Goal: Information Seeking & Learning: Learn about a topic

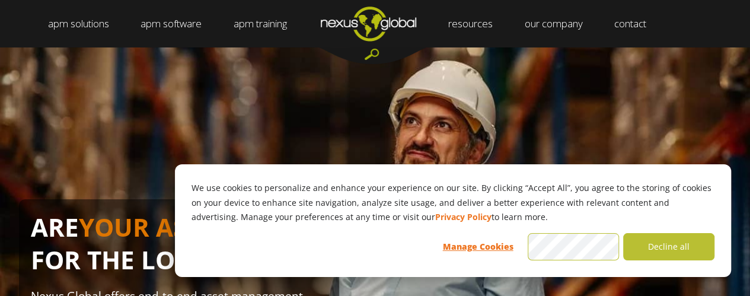
click at [372, 52] on div at bounding box center [372, 55] width 107 height 17
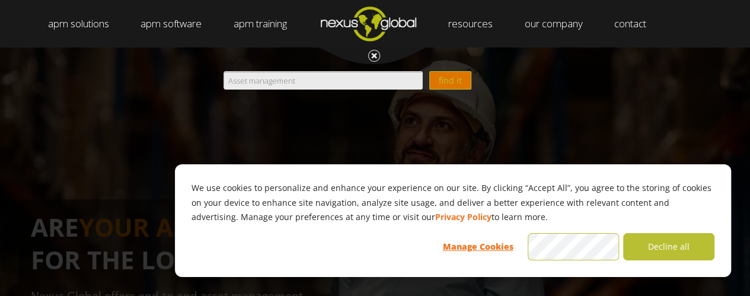
type input "Asset management"
click at [447, 80] on input "find it" at bounding box center [450, 80] width 42 height 18
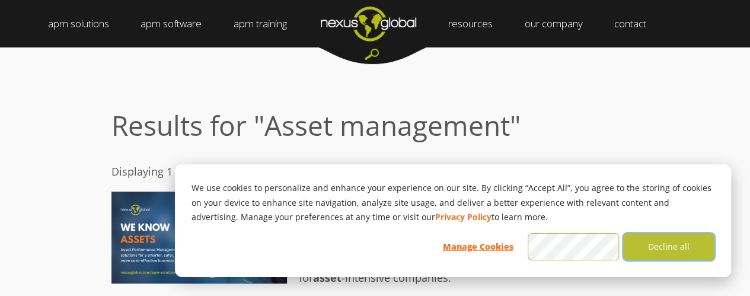
click at [685, 250] on button "Decline all" at bounding box center [668, 246] width 91 height 27
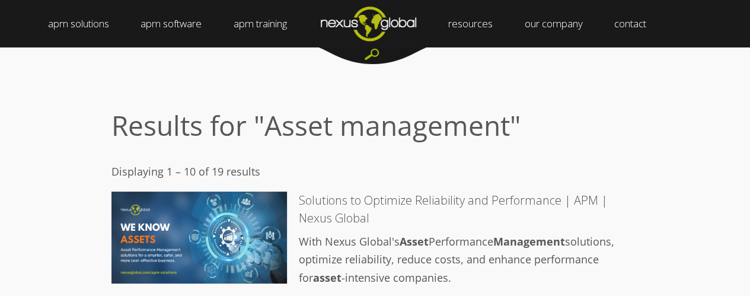
drag, startPoint x: 753, startPoint y: 20, endPoint x: 519, endPoint y: 74, distance: 239.7
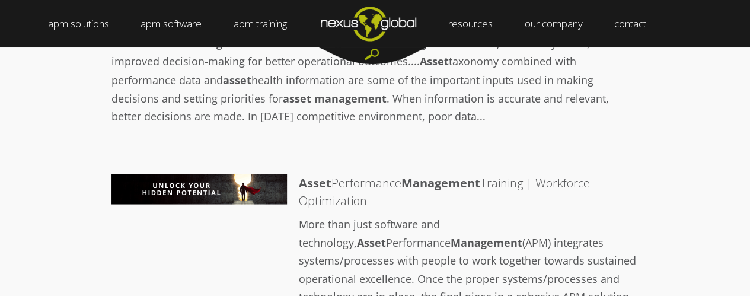
scroll to position [1029, 0]
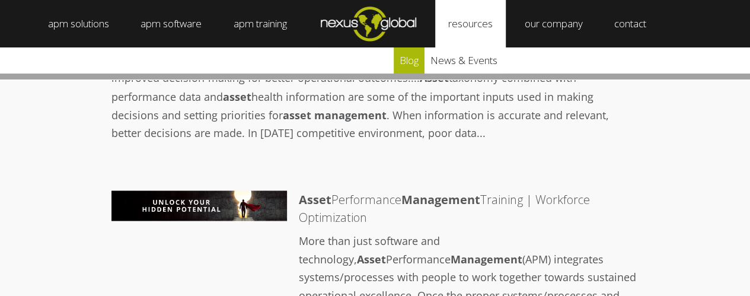
click at [410, 62] on link "blog" at bounding box center [409, 60] width 31 height 26
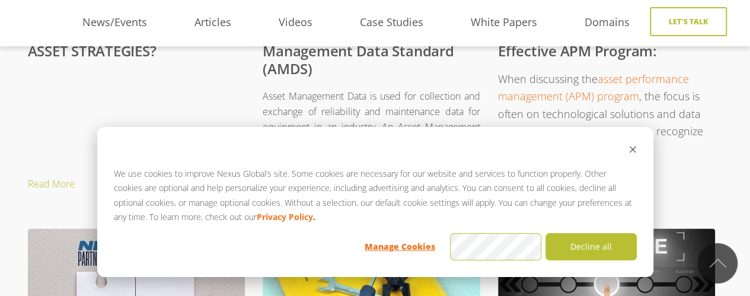
scroll to position [708, 0]
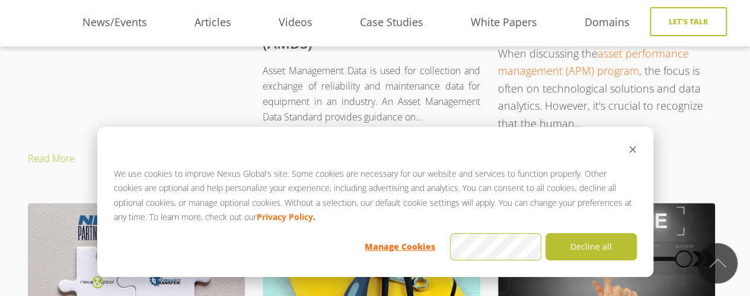
drag, startPoint x: 754, startPoint y: 37, endPoint x: 758, endPoint y: 142, distance: 105.0
click at [628, 151] on icon "Dismiss cookie banner" at bounding box center [632, 149] width 8 height 8
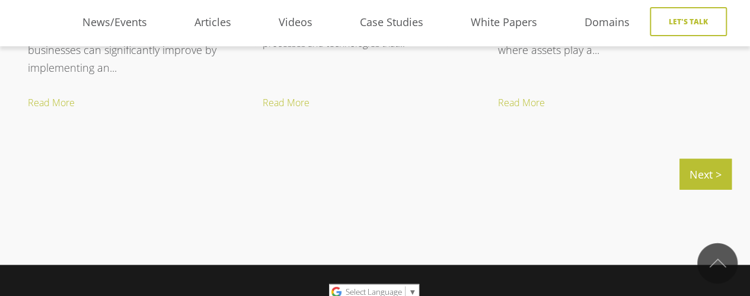
scroll to position [1449, 0]
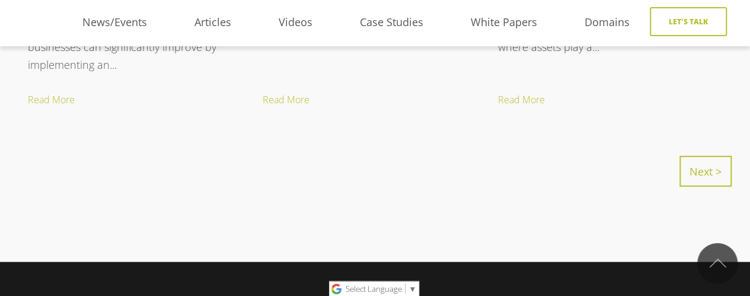
click at [713, 171] on link "Next >" at bounding box center [705, 171] width 52 height 31
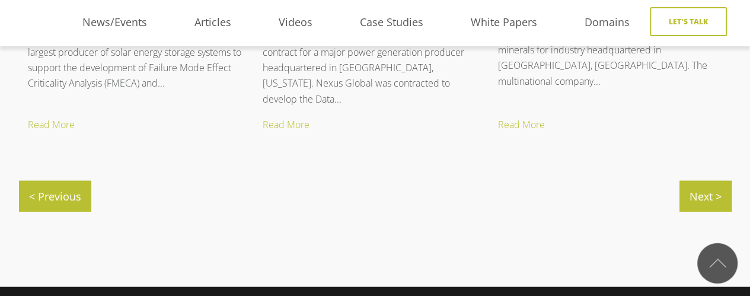
scroll to position [1430, 0]
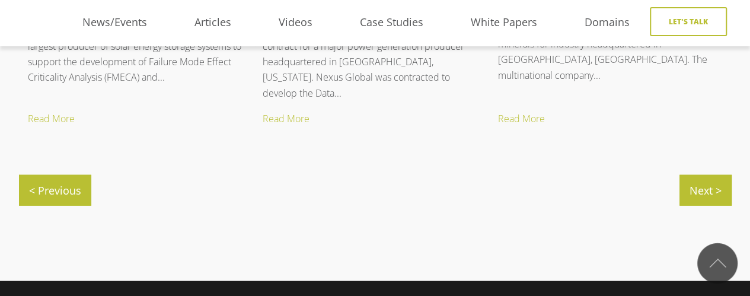
drag, startPoint x: 755, startPoint y: 40, endPoint x: 758, endPoint y: 237, distance: 197.5
click at [712, 190] on link "Next >" at bounding box center [705, 190] width 52 height 31
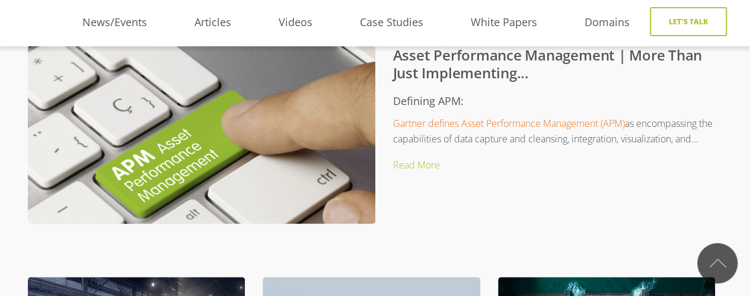
scroll to position [296, 0]
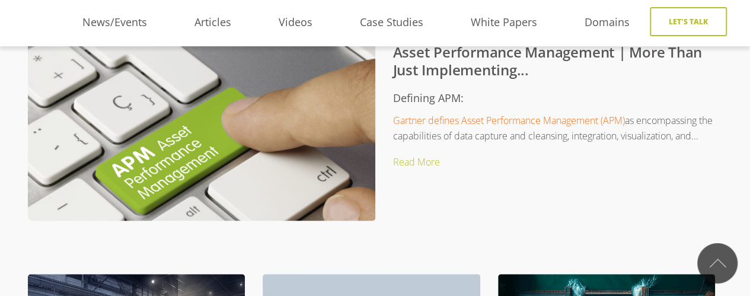
drag, startPoint x: 758, startPoint y: 33, endPoint x: 758, endPoint y: 74, distance: 41.5
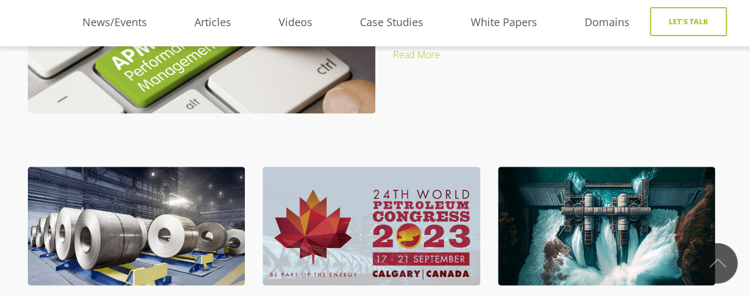
scroll to position [389, 0]
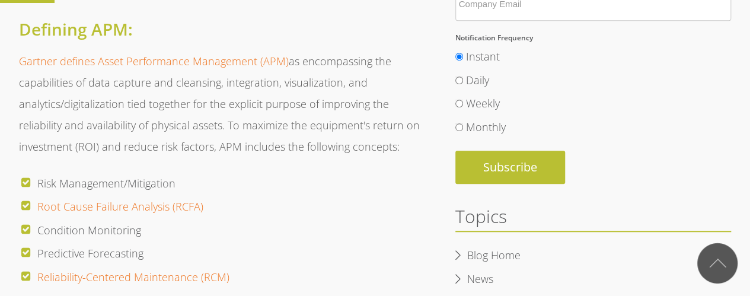
scroll to position [270, 0]
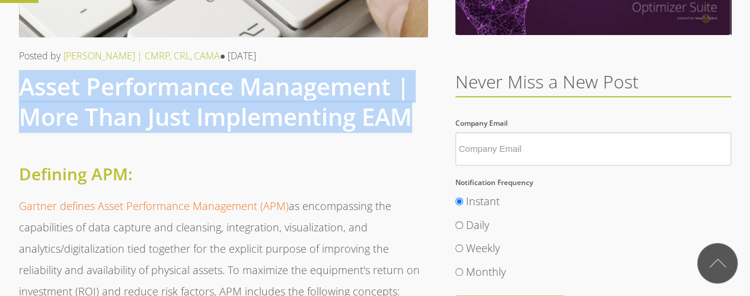
drag, startPoint x: 20, startPoint y: 88, endPoint x: 419, endPoint y: 116, distance: 399.3
click at [419, 116] on h1 "Asset Performance Management | More Than Just Implementing EAM" at bounding box center [224, 101] width 410 height 60
copy span "Asset Performance Management | More Than Just Implementing EAM"
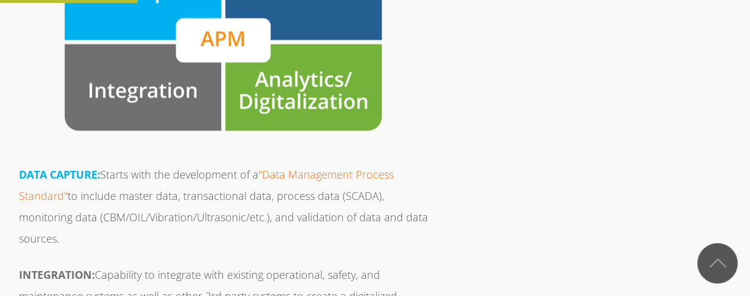
scroll to position [968, 0]
